Goal: Check status: Check status

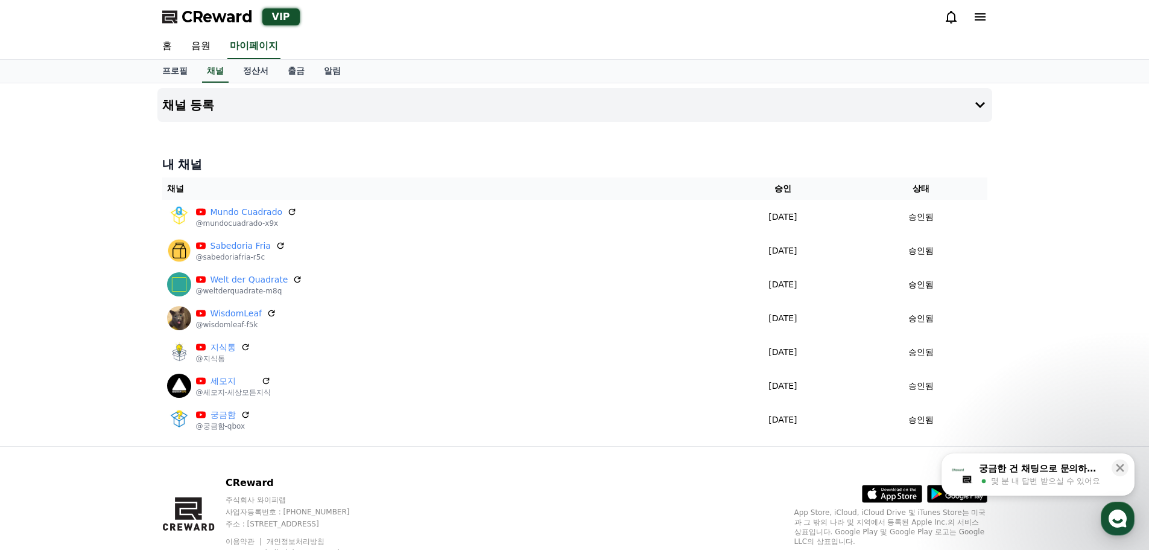
click at [1041, 478] on span "몇 분 내 답변 받으실 수 있어요" at bounding box center [1045, 480] width 109 height 11
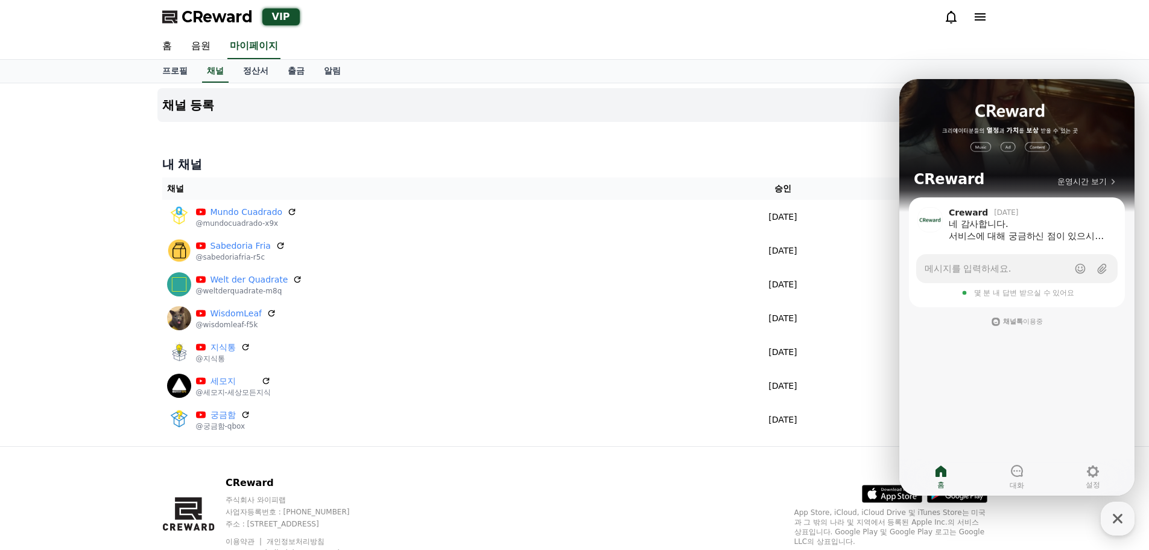
click at [837, 57] on div "홈 음원 마이페이지" at bounding box center [575, 46] width 845 height 25
click at [985, 17] on icon at bounding box center [980, 16] width 11 height 7
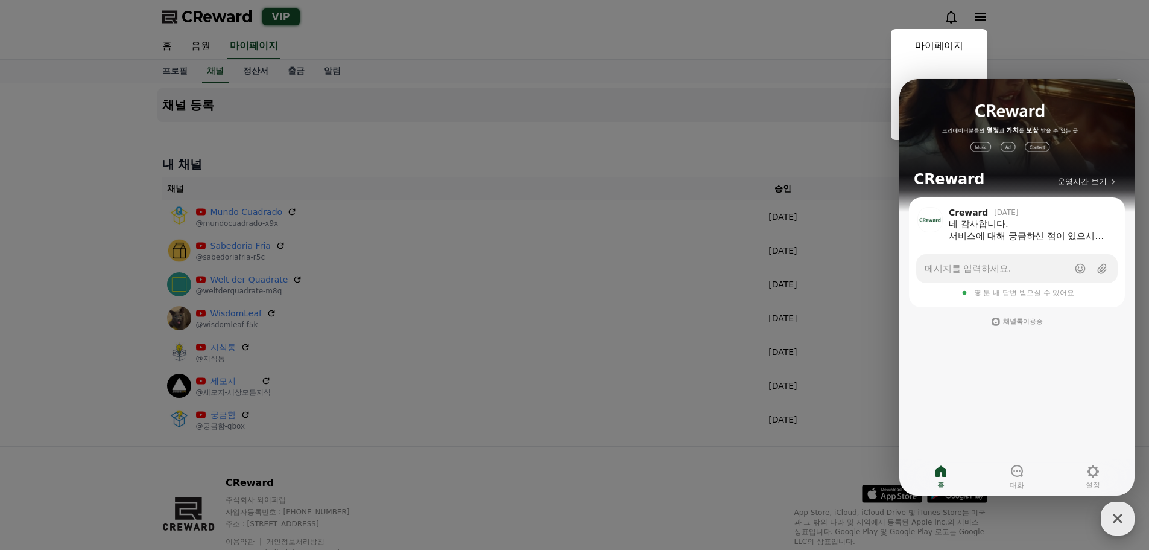
click at [1129, 525] on div "button" at bounding box center [1118, 518] width 34 height 34
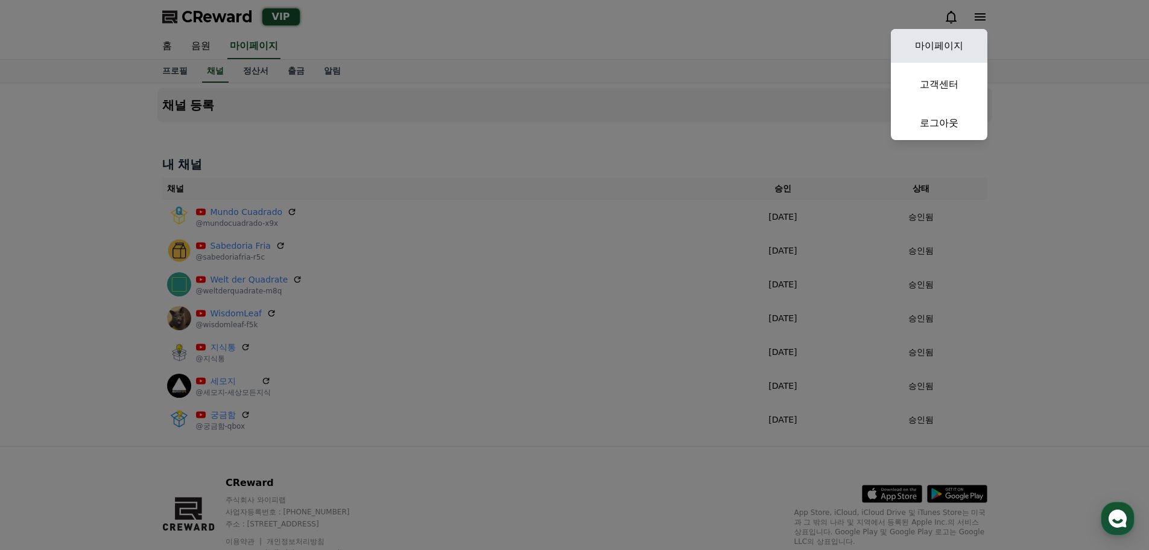
click at [933, 46] on link "마이페이지" at bounding box center [939, 46] width 97 height 34
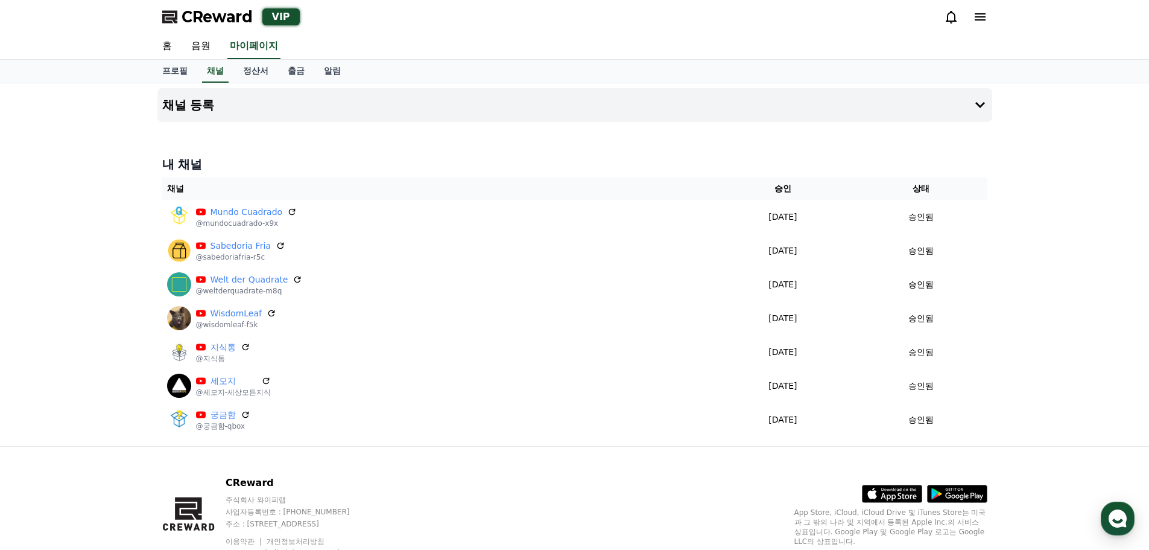
select select "**********"
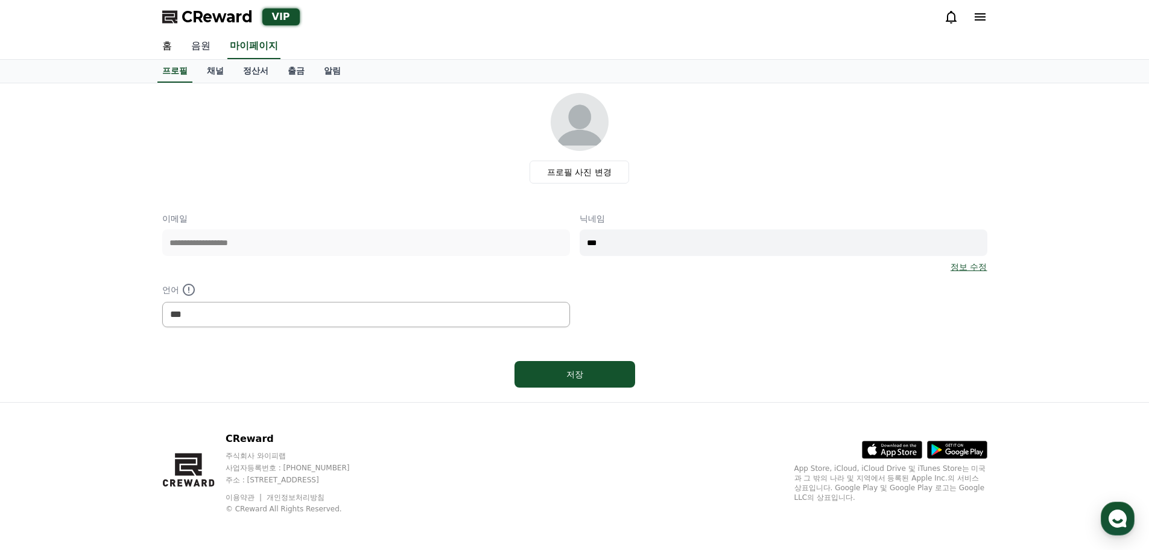
click at [191, 40] on link "음원" at bounding box center [201, 46] width 39 height 25
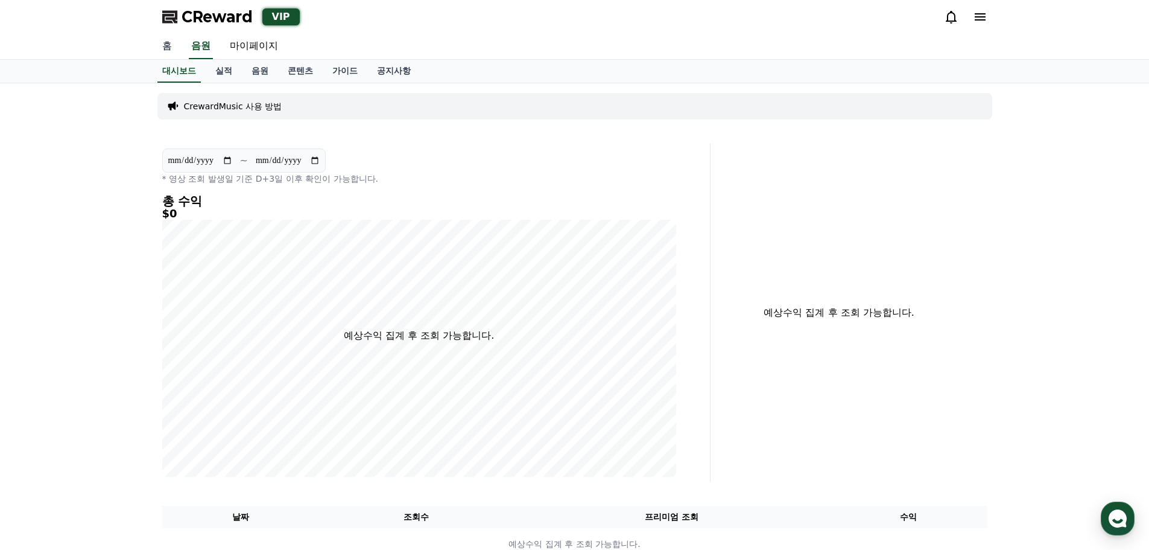
click at [170, 49] on link "홈" at bounding box center [167, 46] width 29 height 25
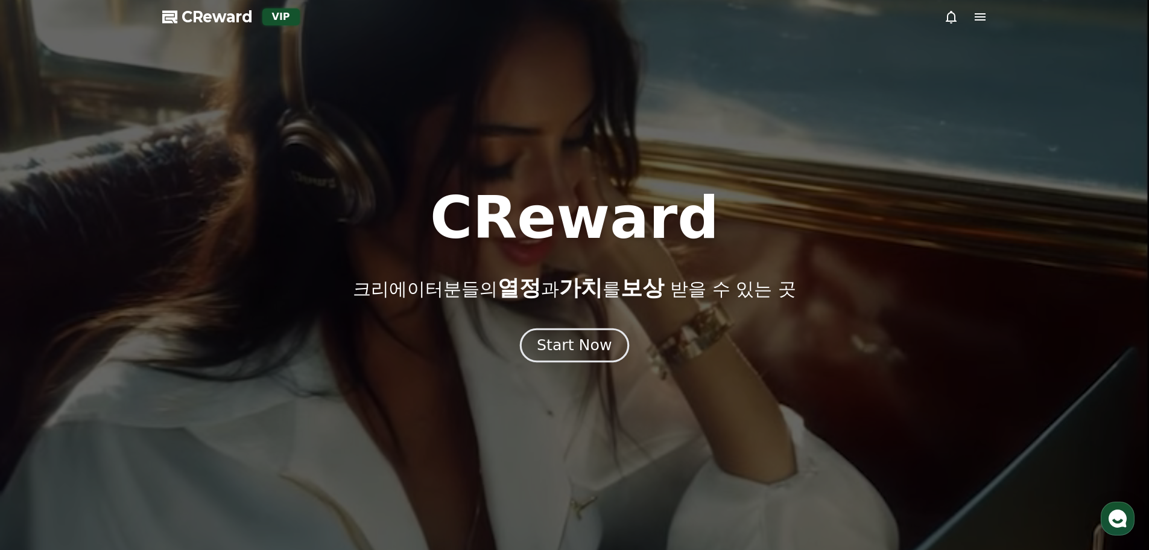
click at [579, 341] on div "Start Now" at bounding box center [574, 345] width 75 height 21
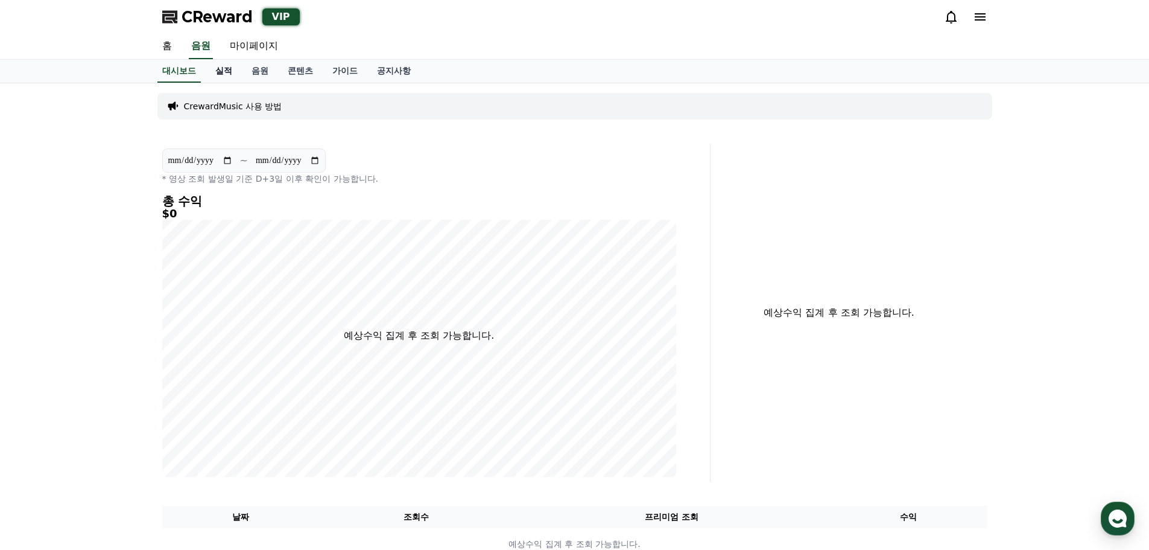
click at [221, 75] on link "실적" at bounding box center [224, 71] width 36 height 23
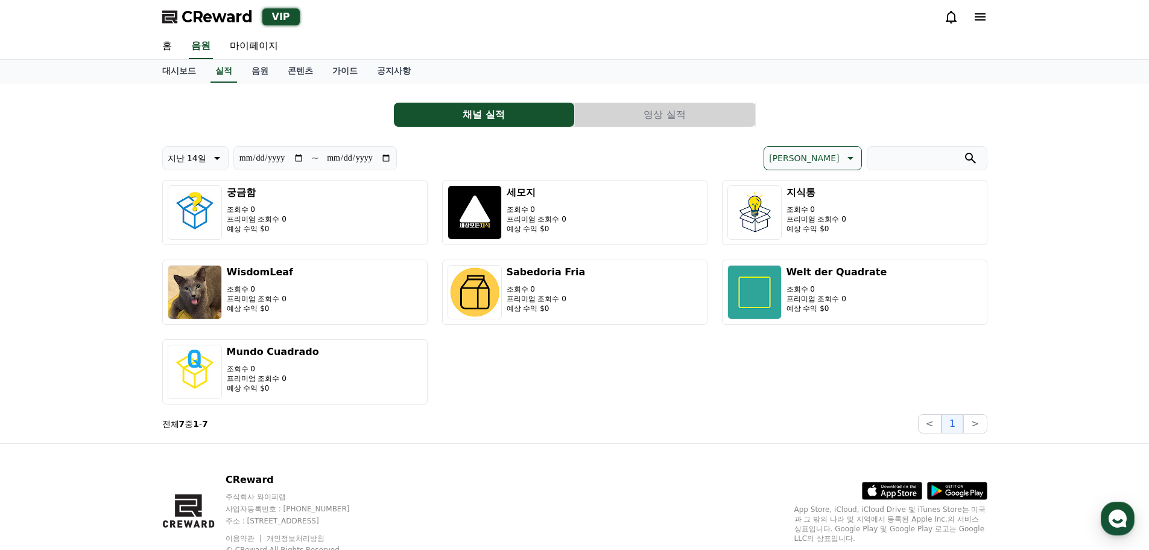
click at [200, 162] on p "지난 14일" at bounding box center [187, 158] width 39 height 17
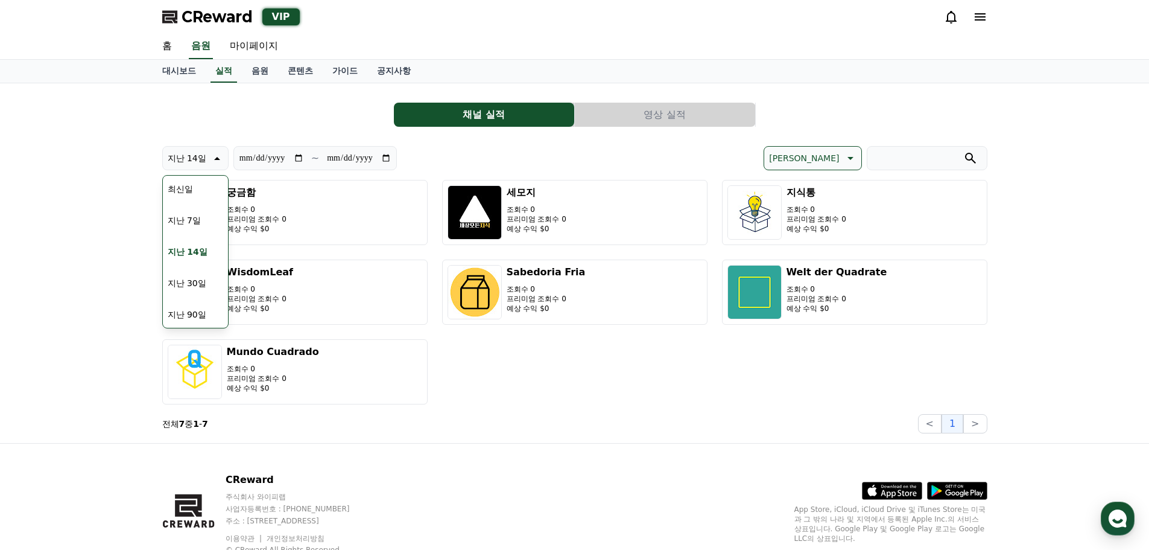
click at [194, 192] on button "최신일" at bounding box center [180, 189] width 35 height 27
type input "**********"
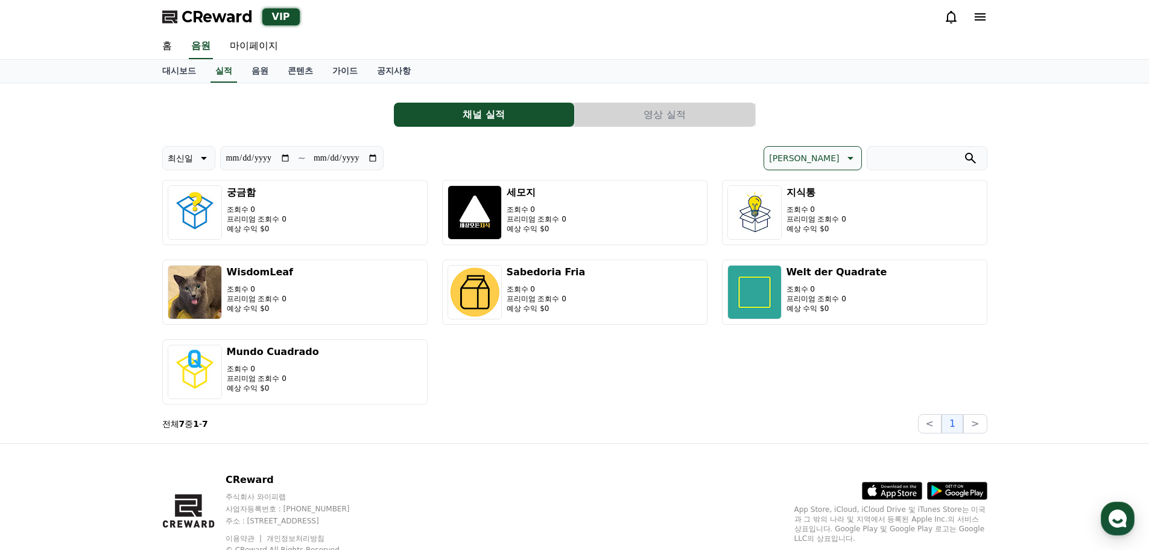
click at [663, 115] on button "영상 실적" at bounding box center [665, 115] width 180 height 24
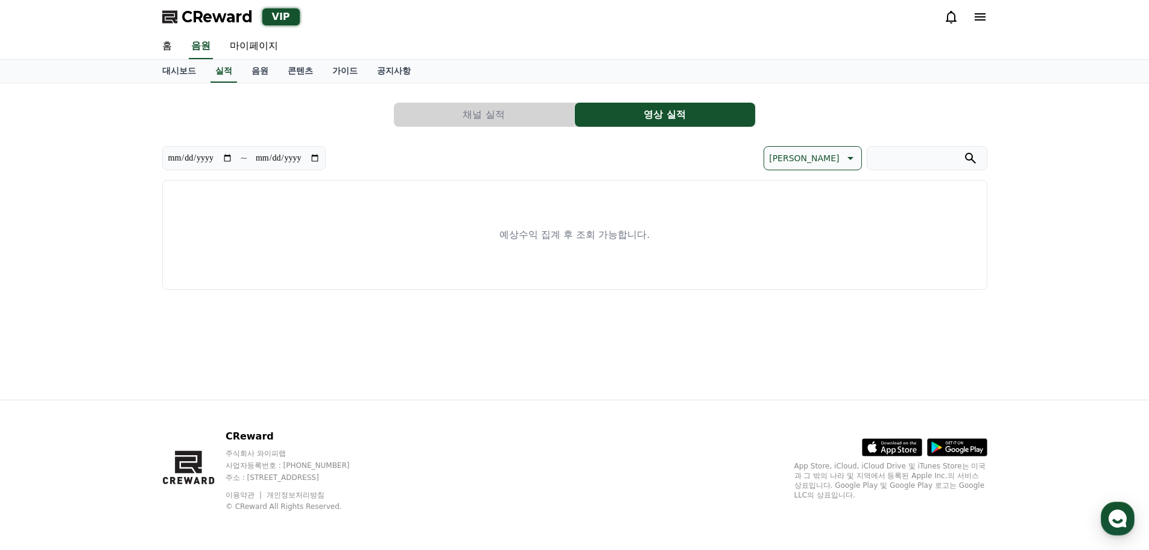
click at [466, 116] on button "채널 실적" at bounding box center [484, 115] width 180 height 24
